Goal: Check status: Check status

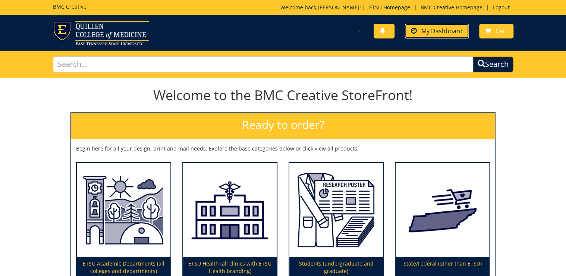
drag, startPoint x: 449, startPoint y: 27, endPoint x: 444, endPoint y: 36, distance: 10.5
click at [449, 27] on span "My Dashboard" at bounding box center [442, 31] width 41 height 8
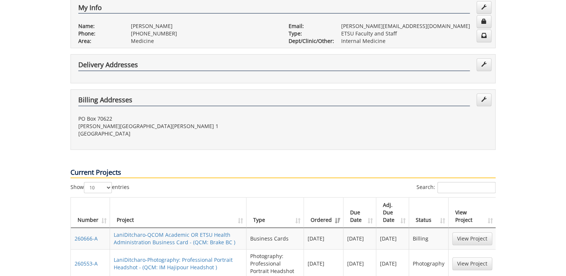
scroll to position [209, 0]
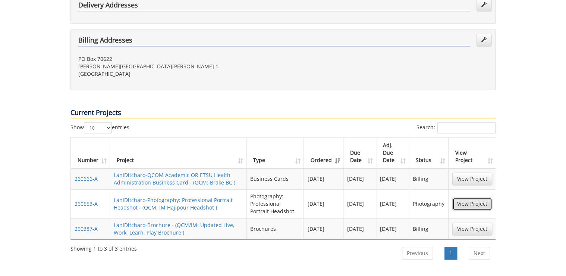
click at [478, 197] on link "View Project" at bounding box center [473, 203] width 40 height 13
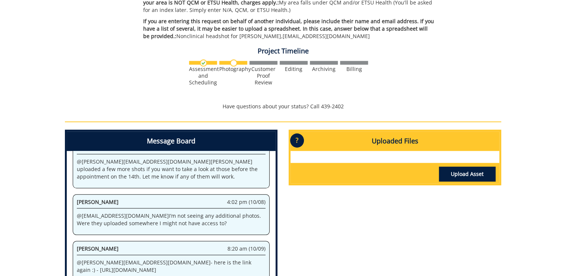
scroll to position [239, 0]
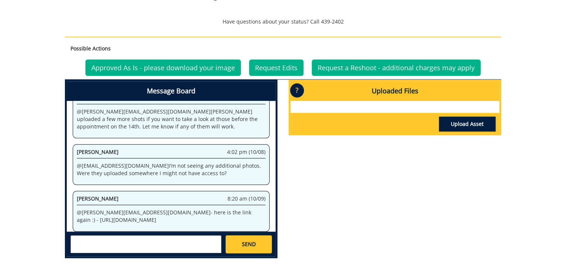
scroll to position [323, 0]
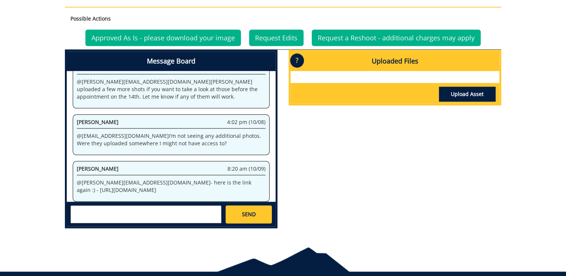
drag, startPoint x: 191, startPoint y: 165, endPoint x: 205, endPoint y: 177, distance: 18.5
click at [205, 179] on p "@ ditcharo@etsu.edu - here is the link again :) - https://etsu365-my.sharepoint…" at bounding box center [171, 186] width 189 height 15
drag, startPoint x: 205, startPoint y: 177, endPoint x: 207, endPoint y: 166, distance: 11.1
copy p "https://etsu365-my.sharepoint.com/:f:/g/personal/gougeja_etsu_edu/EgQtr5S0IxtLv…"
click at [335, 175] on div "Message Board System 9:41 am (09/23) Welcome to the Project Messenger. All mess…" at bounding box center [283, 142] width 448 height 184
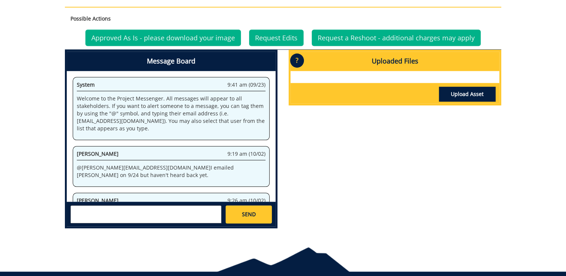
scroll to position [519, 0]
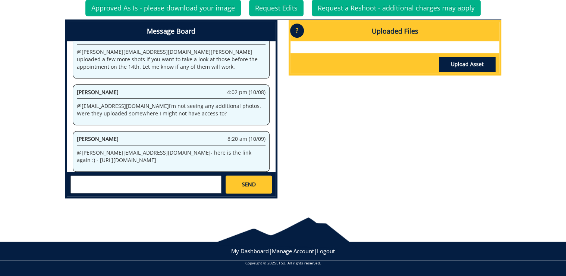
scroll to position [204, 0]
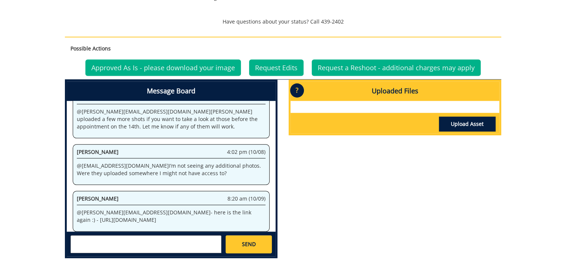
scroll to position [323, 0]
